Goal: Task Accomplishment & Management: Manage account settings

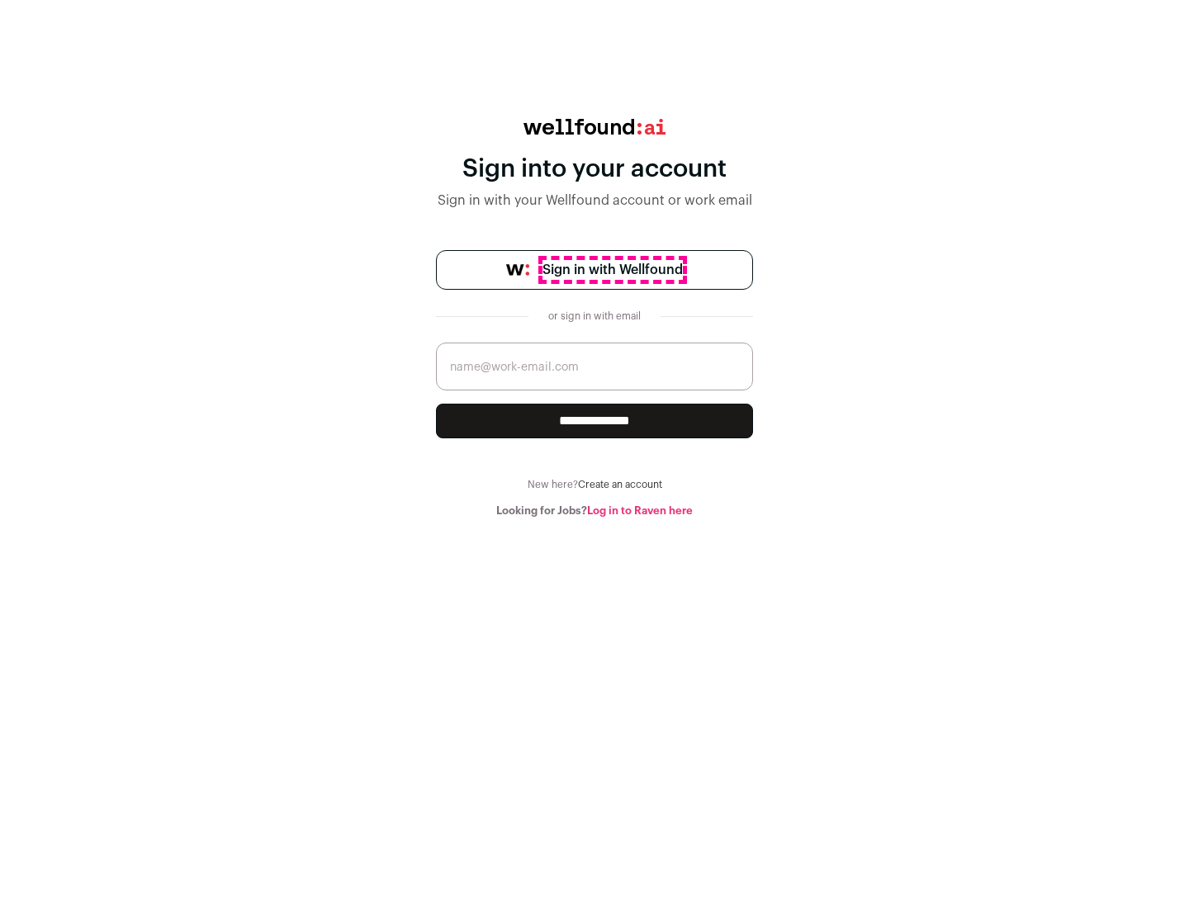
click at [612, 270] on span "Sign in with Wellfound" at bounding box center [612, 270] width 140 height 20
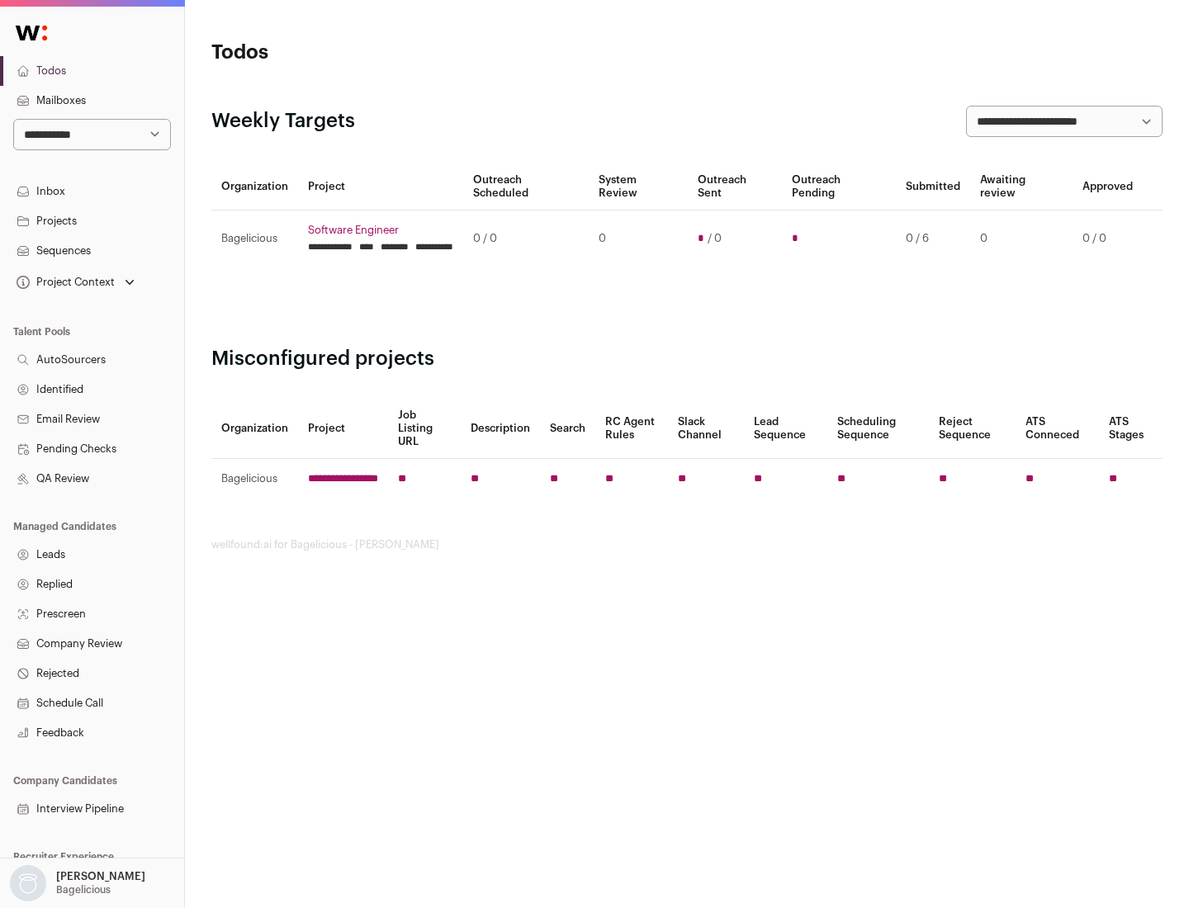
click at [92, 220] on link "Projects" at bounding box center [92, 221] width 184 height 30
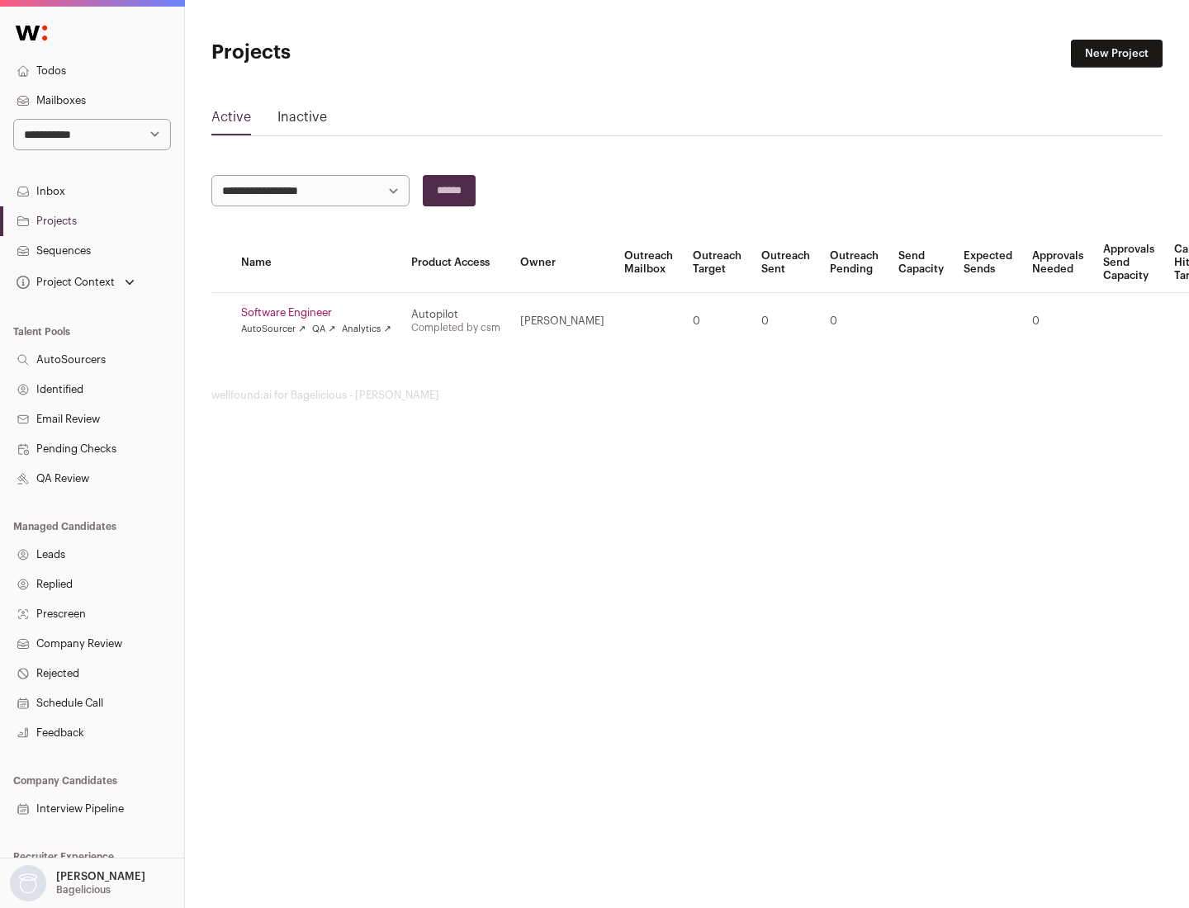
click at [321, 313] on link "Software Engineer" at bounding box center [316, 312] width 150 height 13
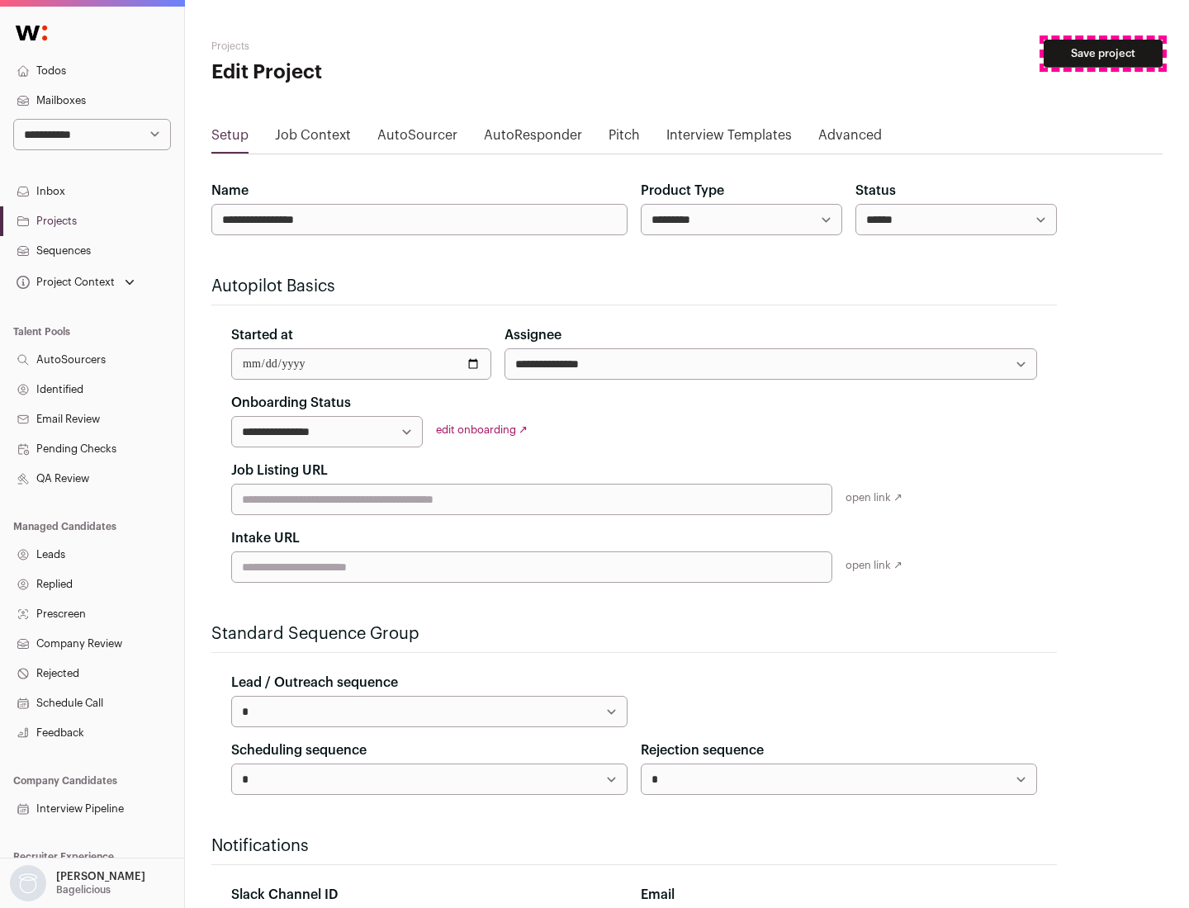
click at [1103, 54] on button "Save project" at bounding box center [1102, 54] width 119 height 28
